Goal: Task Accomplishment & Management: Manage account settings

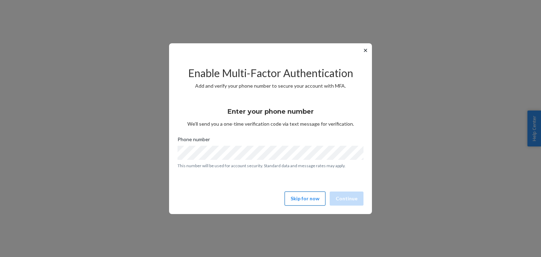
click at [308, 201] on button "Skip for now" at bounding box center [304, 198] width 41 height 14
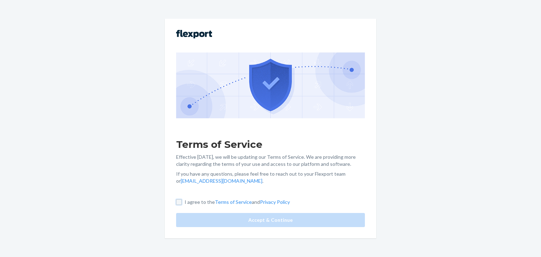
click at [178, 202] on input "I agree to the Terms of Service and Privacy Policy" at bounding box center [179, 202] width 6 height 6
checkbox input "true"
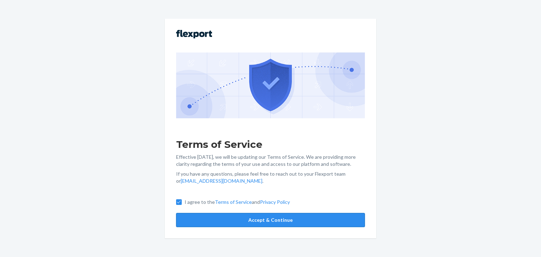
click at [245, 223] on button "Accept & Continue" at bounding box center [270, 220] width 189 height 14
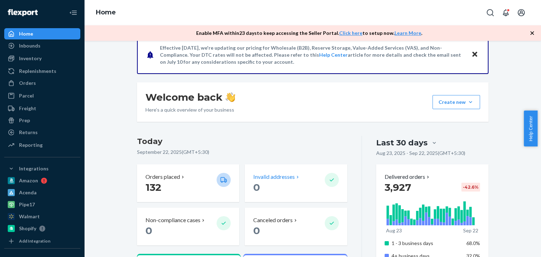
scroll to position [70, 0]
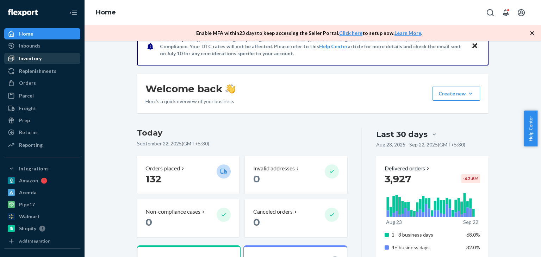
click at [38, 56] on div "Inventory" at bounding box center [30, 58] width 23 height 7
